Goal: Task Accomplishment & Management: Manage account settings

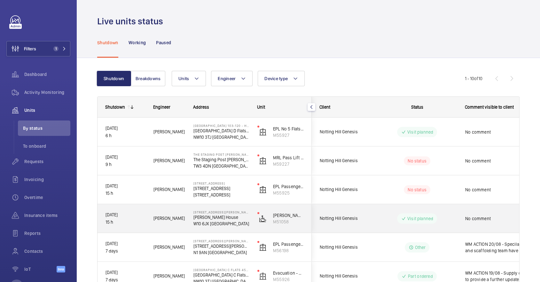
click at [452, 228] on div "Visit planned" at bounding box center [413, 218] width 87 height 23
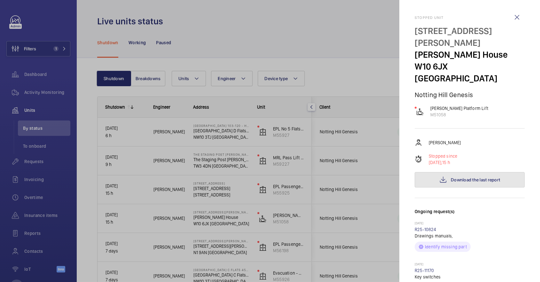
click at [490, 177] on span "Download the last report" at bounding box center [475, 179] width 49 height 5
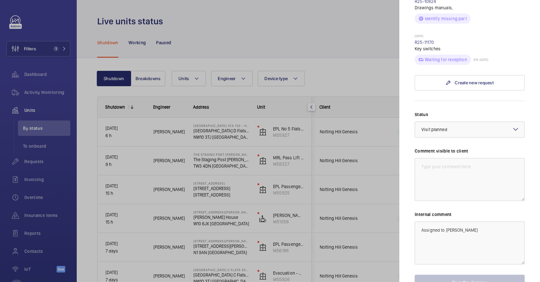
scroll to position [247, 0]
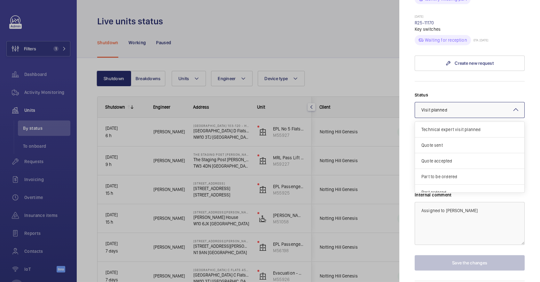
click at [452, 107] on div "× Visit planned" at bounding box center [443, 110] width 42 height 6
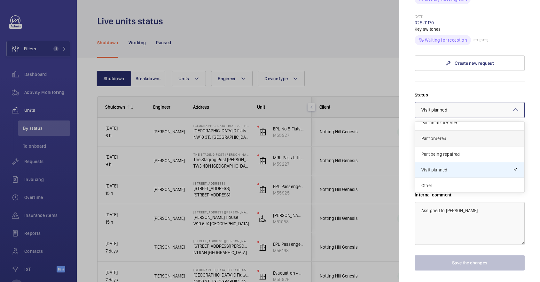
click at [445, 135] on span "Part ordered" at bounding box center [470, 138] width 97 height 6
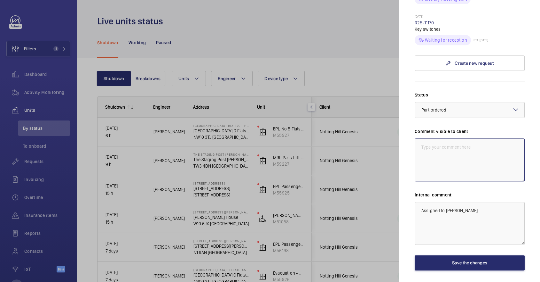
click at [449, 138] on textarea at bounding box center [470, 159] width 110 height 43
drag, startPoint x: 467, startPoint y: 138, endPoint x: 400, endPoint y: 94, distance: 79.6
click at [400, 94] on mat-sidenav "Stopped [STREET_ADDRESS][PERSON_NAME][PERSON_NAME] Notting Hill Genesis [PERSON…" at bounding box center [470, 141] width 141 height 282
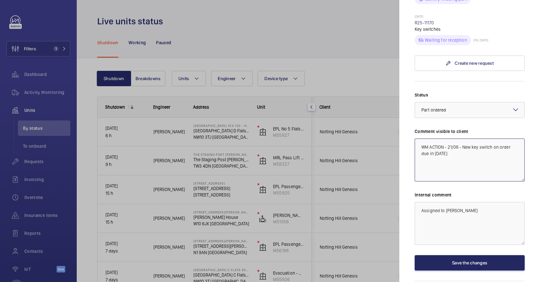
type textarea "WM ACTION - 21/08 - New key switch on order due in [DATE]"
click at [468, 255] on button "Save the changes" at bounding box center [470, 262] width 110 height 15
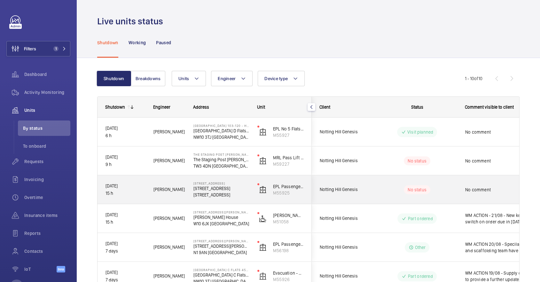
click at [462, 196] on div "No comment" at bounding box center [495, 190] width 74 height 28
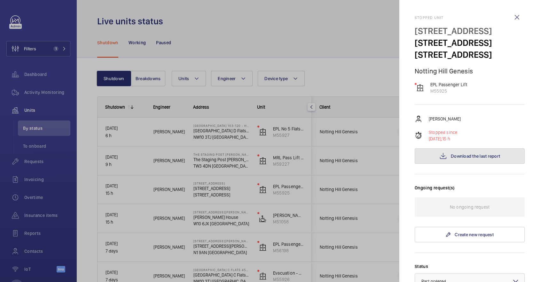
click at [495, 158] on span "Download the last report" at bounding box center [475, 155] width 49 height 5
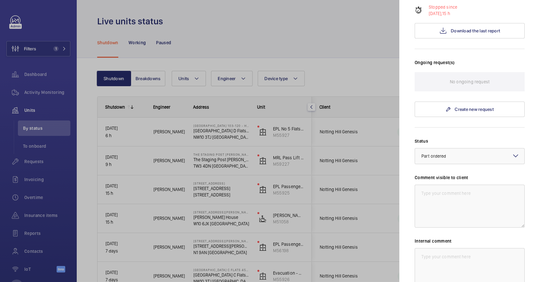
scroll to position [219, 0]
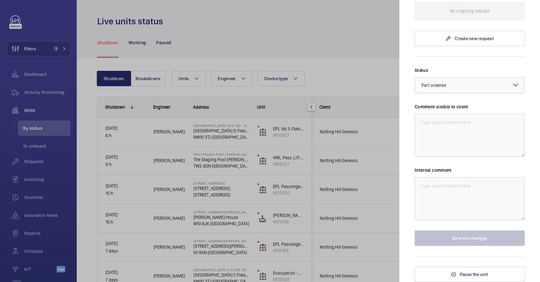
click at [471, 87] on div at bounding box center [469, 84] width 109 height 15
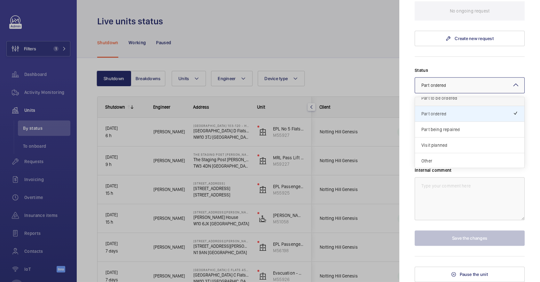
click at [447, 101] on span "Part to be ordered" at bounding box center [470, 98] width 97 height 6
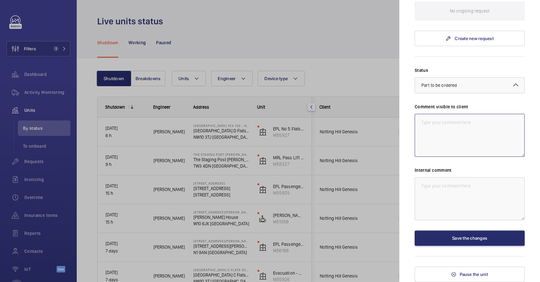
click at [457, 126] on textarea at bounding box center [470, 135] width 110 height 43
drag, startPoint x: 476, startPoint y: 142, endPoint x: 367, endPoint y: 96, distance: 118.0
click at [367, 96] on mat-sidenav-container "Filters 1 Dashboard Activity Monitoring Units By status To onboard Requests Inv…" at bounding box center [270, 141] width 540 height 282
type textarea "WM ACTION - 21/08 - Lift newly out of warranty, no car guide shoes. Sourcing pa…"
click at [449, 204] on textarea at bounding box center [470, 198] width 110 height 43
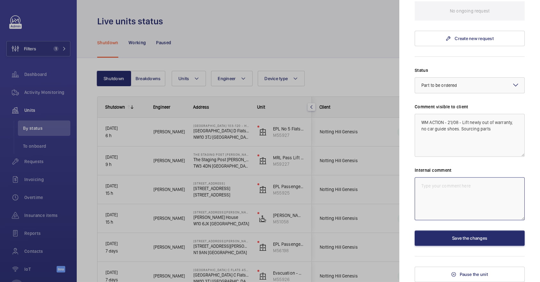
paste textarea "WM ACTION - 21/08 - Lift newly out of warranty, no car guide shoes. Sourcing pa…"
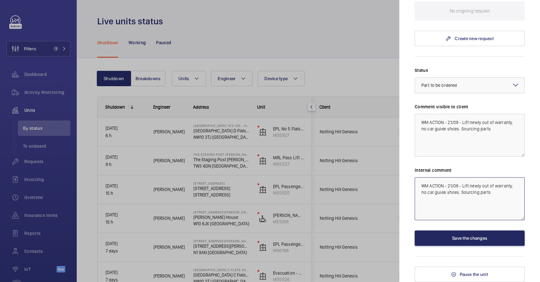
type textarea "WM ACTION - 21/08 - Lift newly out of warranty, no car guide shoes. Sourcing pa…"
click at [467, 236] on button "Save the changes" at bounding box center [470, 237] width 110 height 15
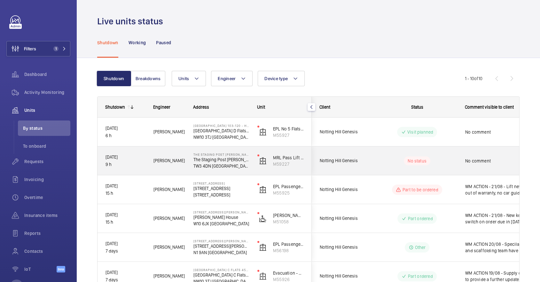
click at [486, 163] on span "No comment" at bounding box center [499, 160] width 66 height 6
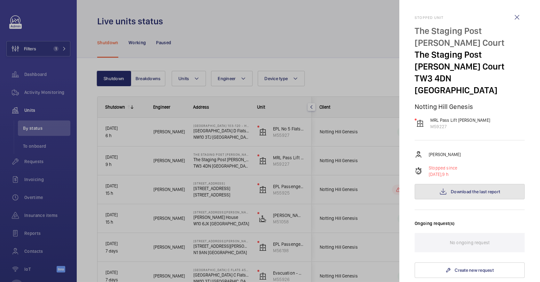
click at [497, 189] on span "Download the last report" at bounding box center [475, 191] width 49 height 5
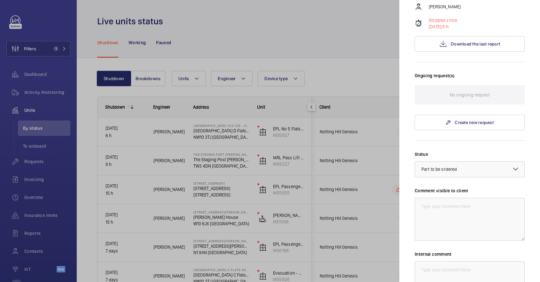
scroll to position [153, 0]
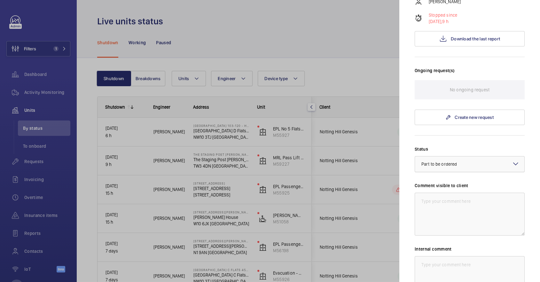
click at [469, 161] on div "× Part to be ordered" at bounding box center [448, 164] width 52 height 6
click at [441, 135] on form "Status Select a status × Part to be ordered × Comment visible to client Interna…" at bounding box center [470, 229] width 110 height 189
click at [444, 201] on textarea at bounding box center [470, 213] width 110 height 43
drag, startPoint x: 444, startPoint y: 209, endPoint x: 381, endPoint y: 136, distance: 96.1
click at [381, 136] on mat-sidenav-container "Filters 1 Dashboard Activity Monitoring Units By status To onboard Requests Inv…" at bounding box center [270, 141] width 540 height 282
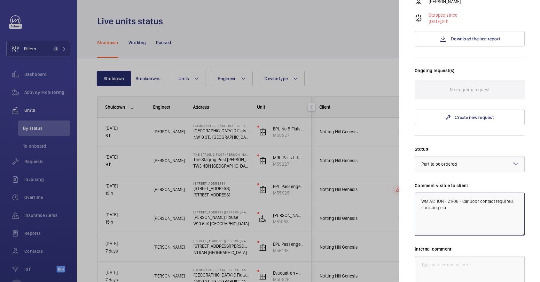
type textarea "WM ACTION - 21/08 - Car door contact required, sourcing eta"
click at [487, 267] on textarea at bounding box center [470, 277] width 110 height 43
paste textarea "WM ACTION - 21/08 - Car door contact required, sourcing eta"
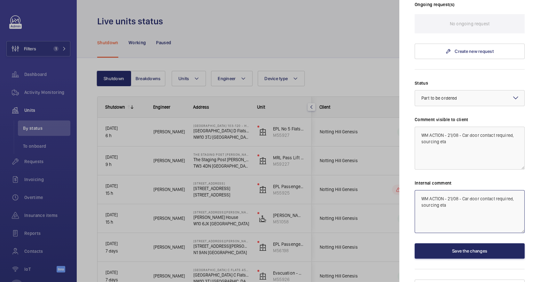
type textarea "WM ACTION - 21/08 - Car door contact required, sourcing eta"
click at [453, 243] on button "Save the changes" at bounding box center [470, 250] width 110 height 15
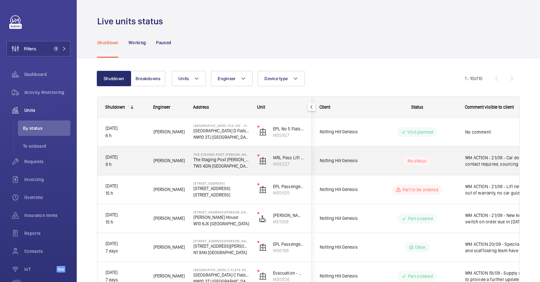
click at [464, 158] on div "WM ACTION - 21/08 - Car door contact required, sourcing eta" at bounding box center [495, 161] width 74 height 28
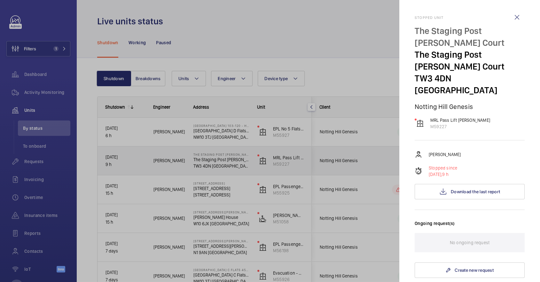
scroll to position [219, 0]
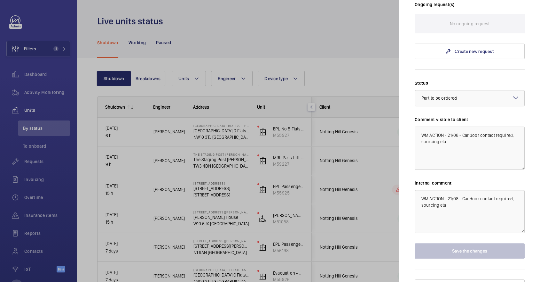
click at [459, 95] on div "× Part to be ordered" at bounding box center [448, 98] width 52 height 6
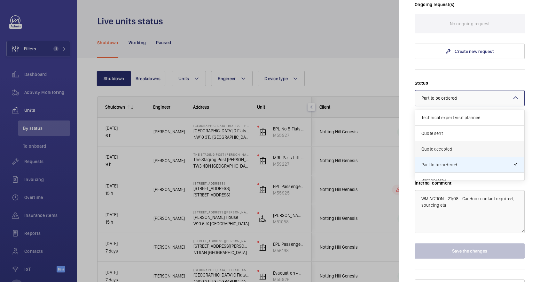
scroll to position [54, 0]
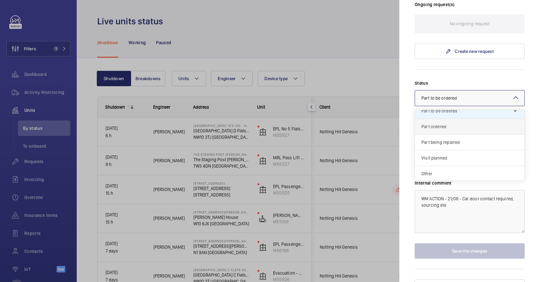
click at [454, 119] on div "Part ordered" at bounding box center [469, 127] width 109 height 16
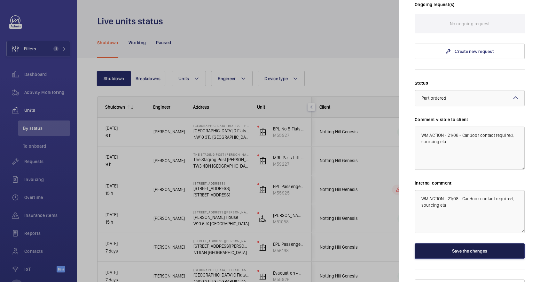
click at [458, 243] on button "Save the changes" at bounding box center [470, 250] width 110 height 15
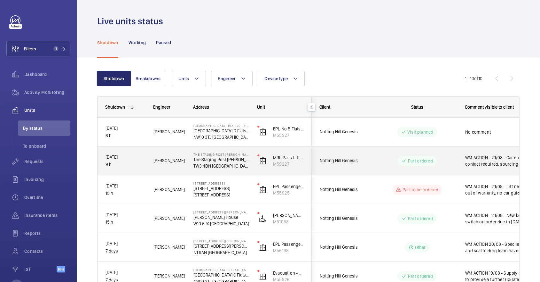
click at [440, 169] on div "Part ordered" at bounding box center [413, 160] width 87 height 23
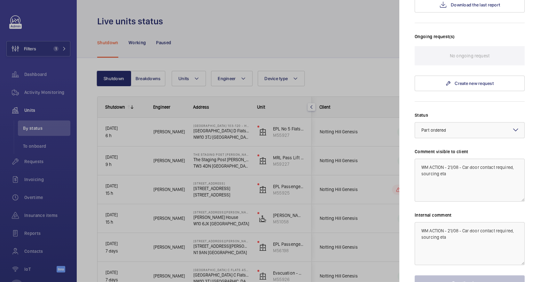
scroll to position [219, 0]
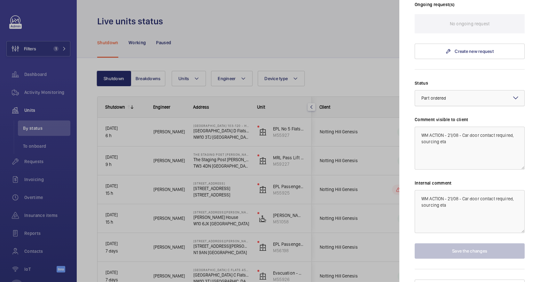
click at [455, 95] on div "× Part ordered" at bounding box center [442, 98] width 41 height 6
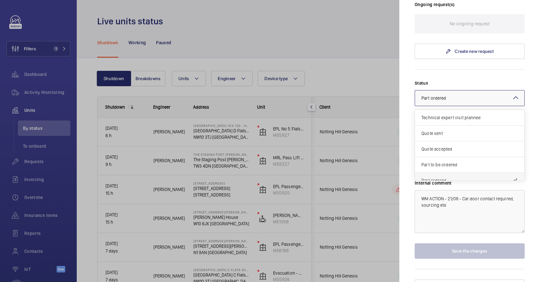
scroll to position [54, 0]
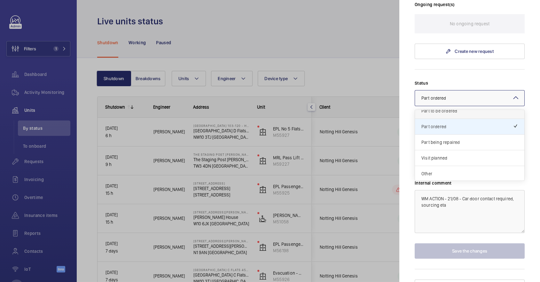
click at [449, 108] on span "Part to be ordered" at bounding box center [470, 111] width 97 height 6
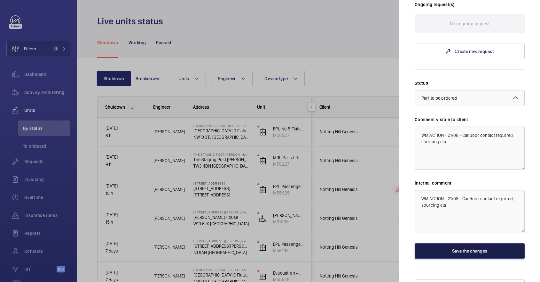
click at [477, 245] on button "Save the changes" at bounding box center [470, 250] width 110 height 15
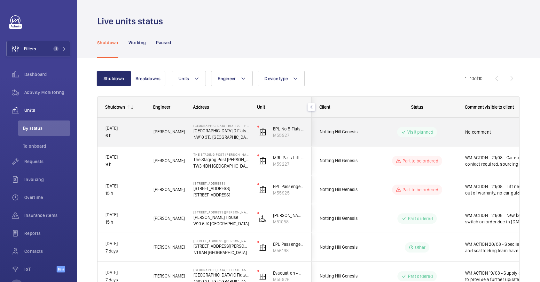
click at [427, 135] on div "Visit planned" at bounding box center [417, 132] width 40 height 10
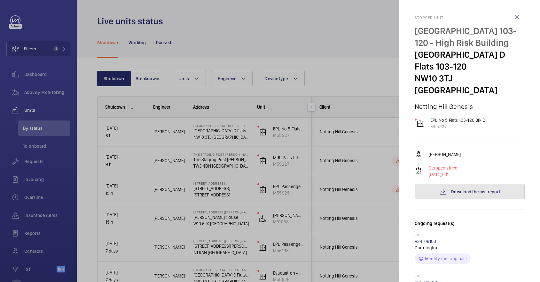
click at [495, 190] on span "Download the last report" at bounding box center [475, 191] width 49 height 5
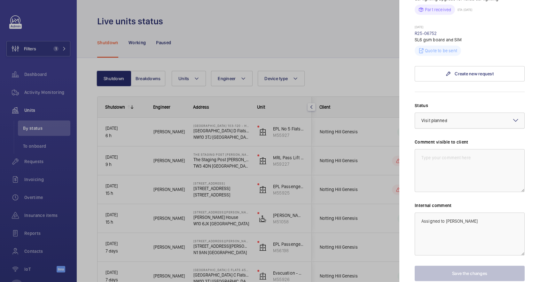
click at [461, 119] on div "× Visit planned" at bounding box center [443, 120] width 42 height 6
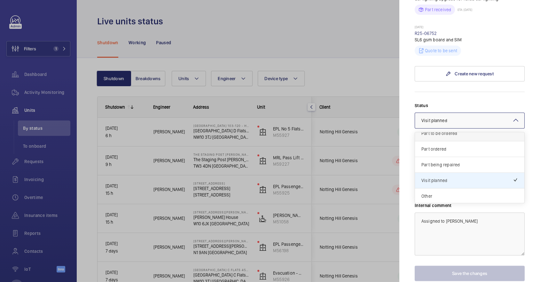
click at [455, 136] on div "Part to be ordered" at bounding box center [469, 133] width 109 height 16
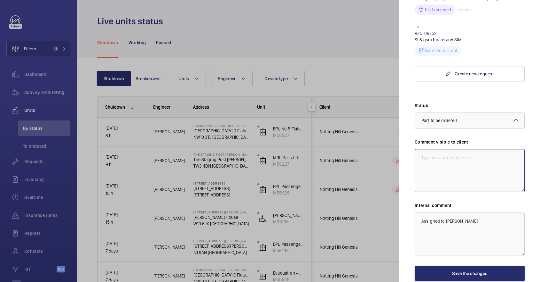
click at [458, 164] on textarea at bounding box center [470, 170] width 110 height 43
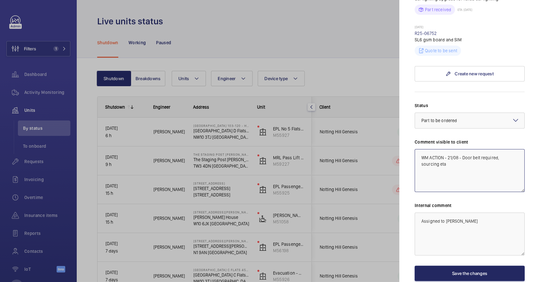
type textarea "WM ACTION - 21/08 - Door belt required, sourcing eta"
click at [484, 272] on button "Save the changes" at bounding box center [470, 272] width 110 height 15
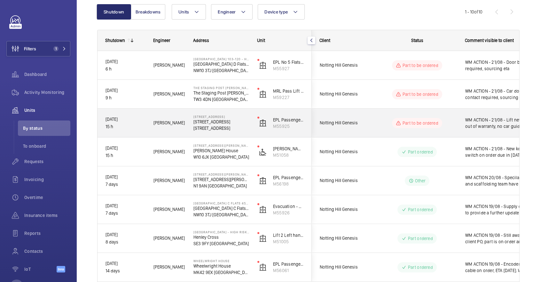
scroll to position [68, 0]
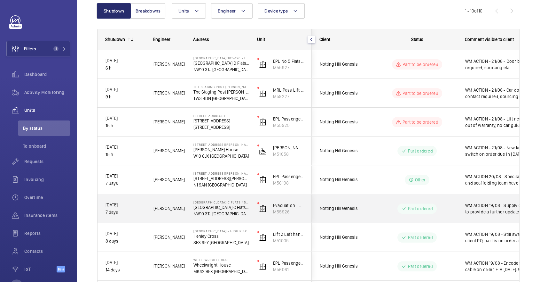
click at [457, 218] on div "Part ordered" at bounding box center [413, 208] width 87 height 23
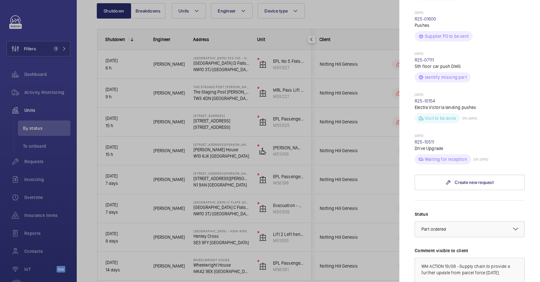
scroll to position [447, 0]
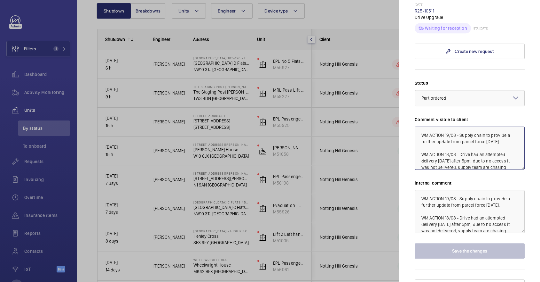
click at [446, 126] on textarea "WM ACTION 19/08 - Supply chain to provide a further update from parcel force [D…" at bounding box center [470, 147] width 110 height 43
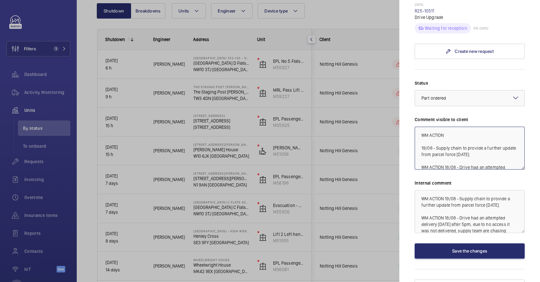
click at [455, 126] on textarea "WM ACTION 19/08 - Supply chain to provide a further update from parcel force [D…" at bounding box center [470, 147] width 110 height 43
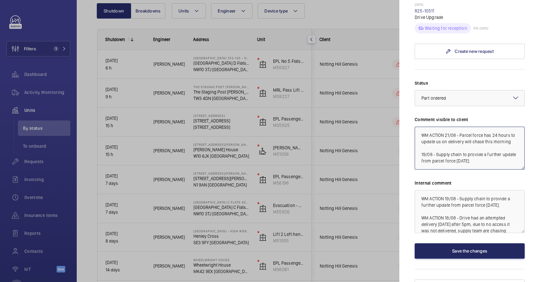
type textarea "WM ACTION 21/08 - Parcel force has 24 hours to update us on delivery will chase…"
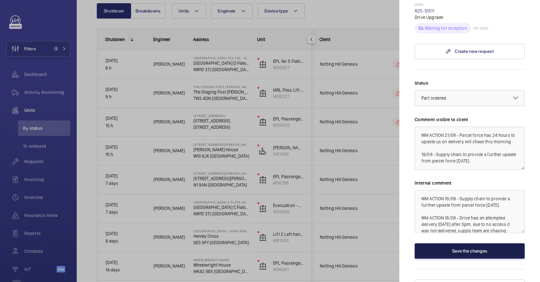
click at [474, 243] on button "Save the changes" at bounding box center [470, 250] width 110 height 15
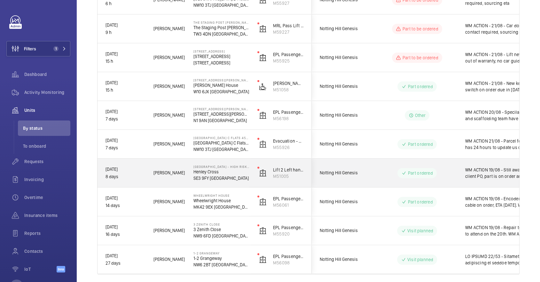
scroll to position [134, 0]
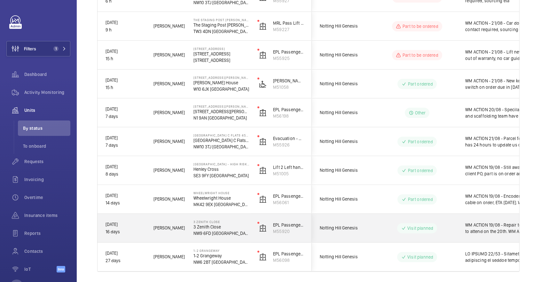
click at [468, 226] on span "WM ACTION 19/08 - Repair team to attend on the 20th. WM ACTION 18/08 - Works ha…" at bounding box center [499, 227] width 66 height 13
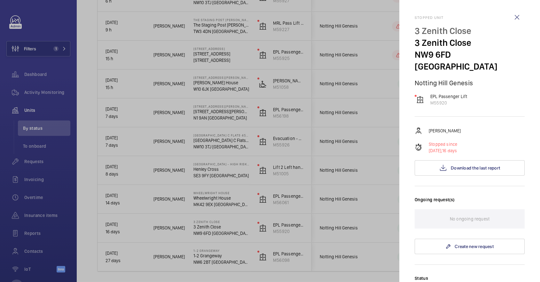
scroll to position [195, 0]
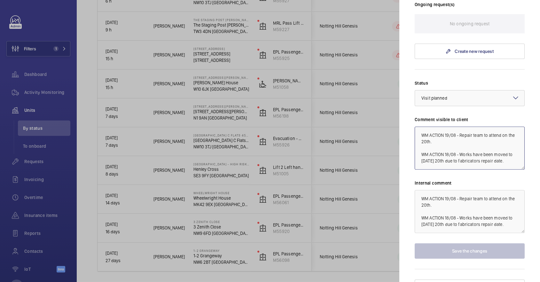
click at [445, 126] on textarea "WM ACTION 19/08 - Repair team to attend on the 20th. WM ACTION 18/08 - Works ha…" at bounding box center [470, 147] width 110 height 43
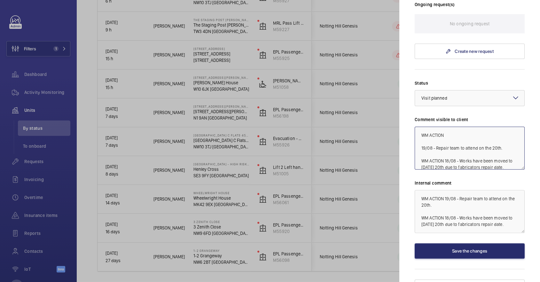
click at [461, 126] on textarea "WM ACTION 19/08 - Repair team to attend on the 20th. WM ACTION 18/08 - Works ha…" at bounding box center [470, 147] width 110 height 43
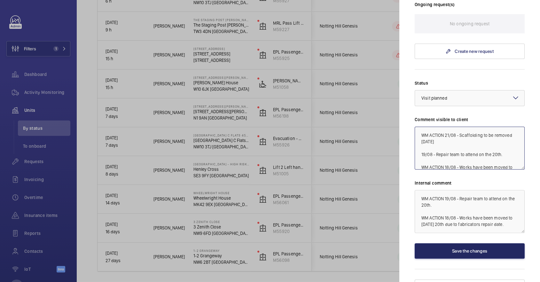
type textarea "WM ACTION 21/08 - Scaffolding to be removed [DATE] 19/08 - Repair team to atten…"
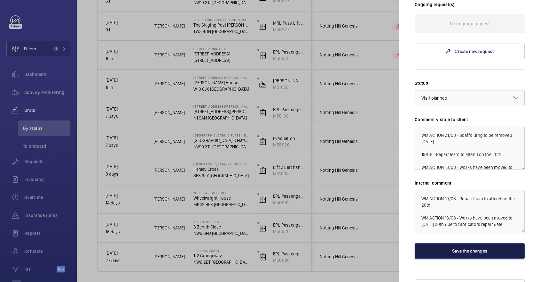
click at [472, 243] on button "Save the changes" at bounding box center [470, 250] width 110 height 15
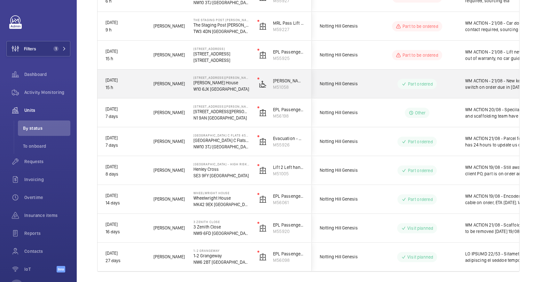
scroll to position [0, 0]
